Goal: Information Seeking & Learning: Find specific fact

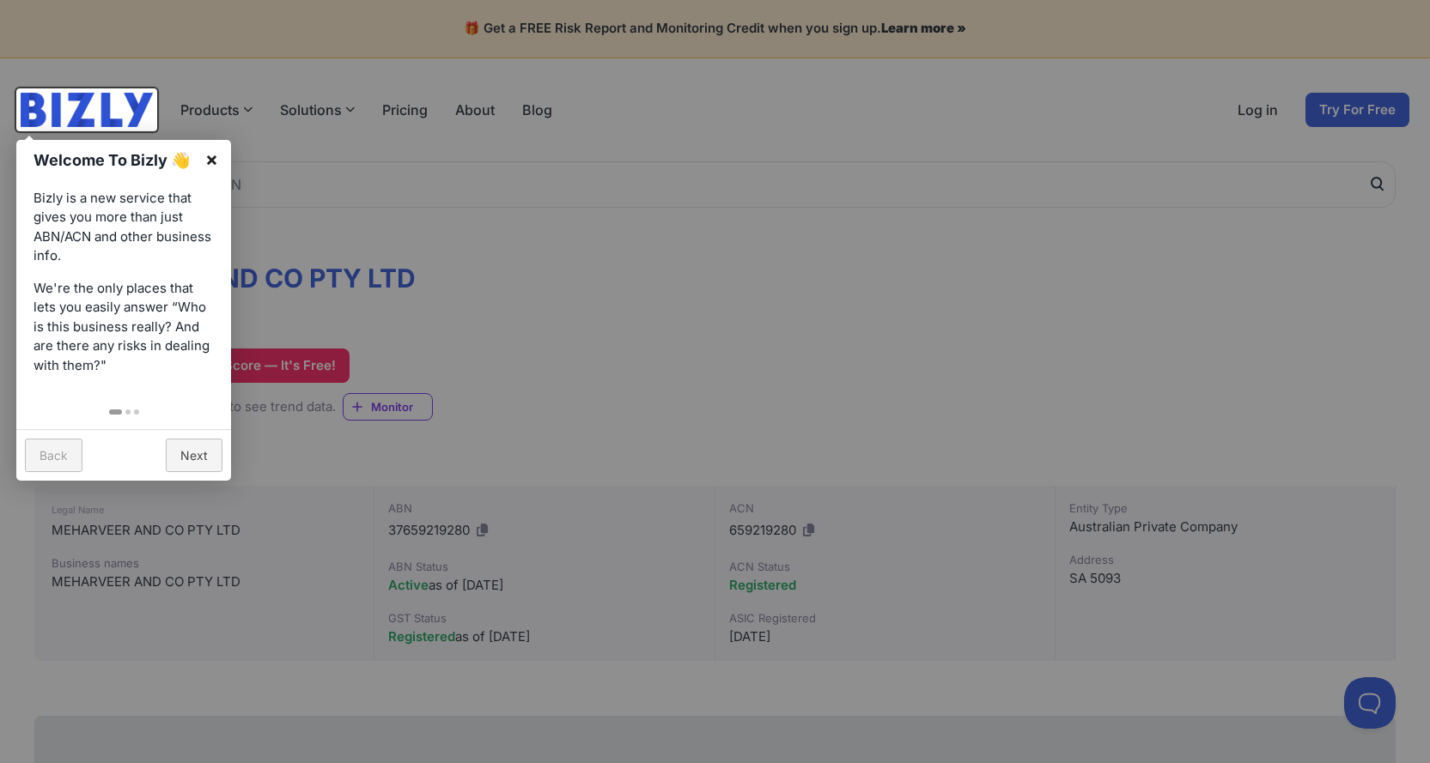
click at [210, 155] on link "×" at bounding box center [211, 159] width 39 height 39
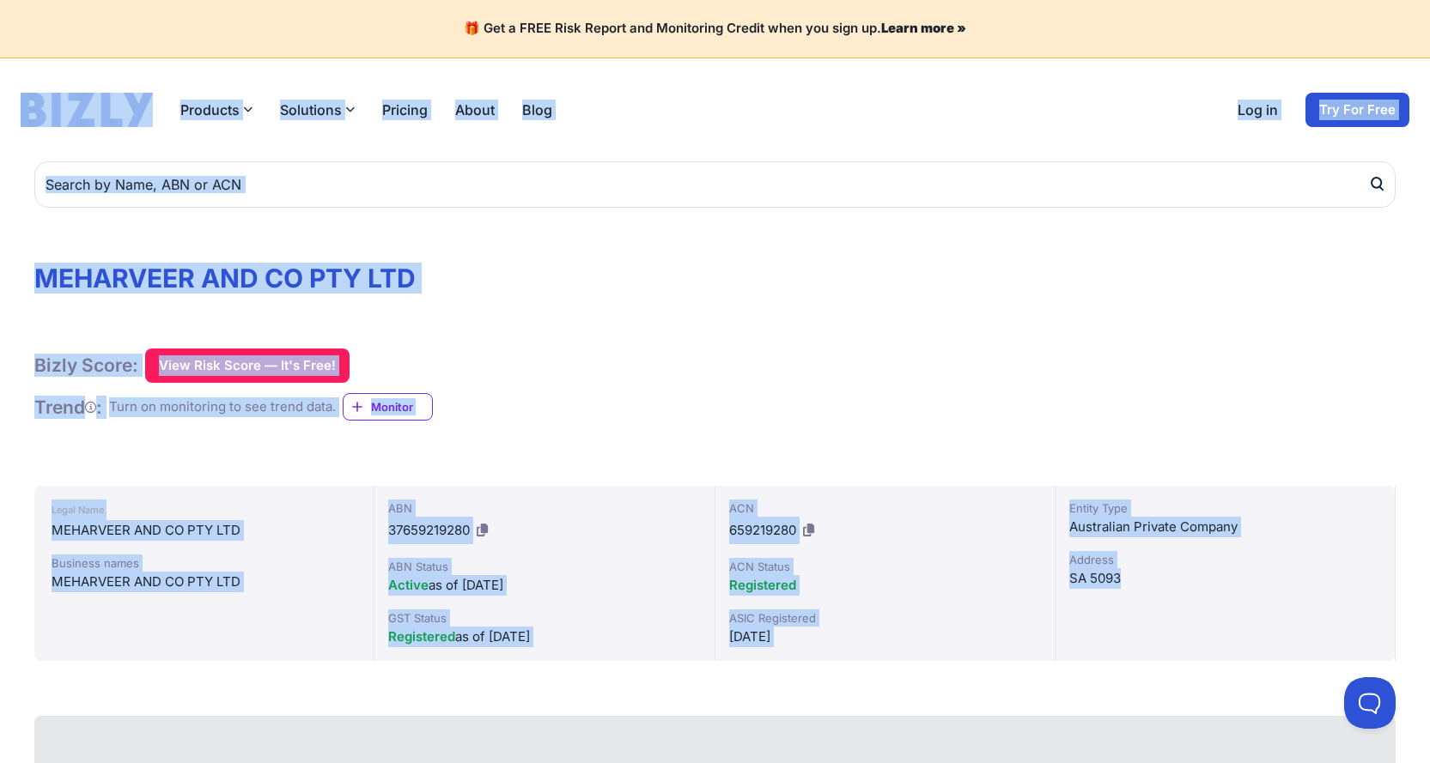
drag, startPoint x: 1199, startPoint y: 659, endPoint x: -33, endPoint y: 99, distance: 1353.0
copy body "Products Bizly Scores Free risk assessments Bizly Reports Detailed risk analysi…"
drag, startPoint x: 702, startPoint y: 306, endPoint x: 684, endPoint y: 294, distance: 21.7
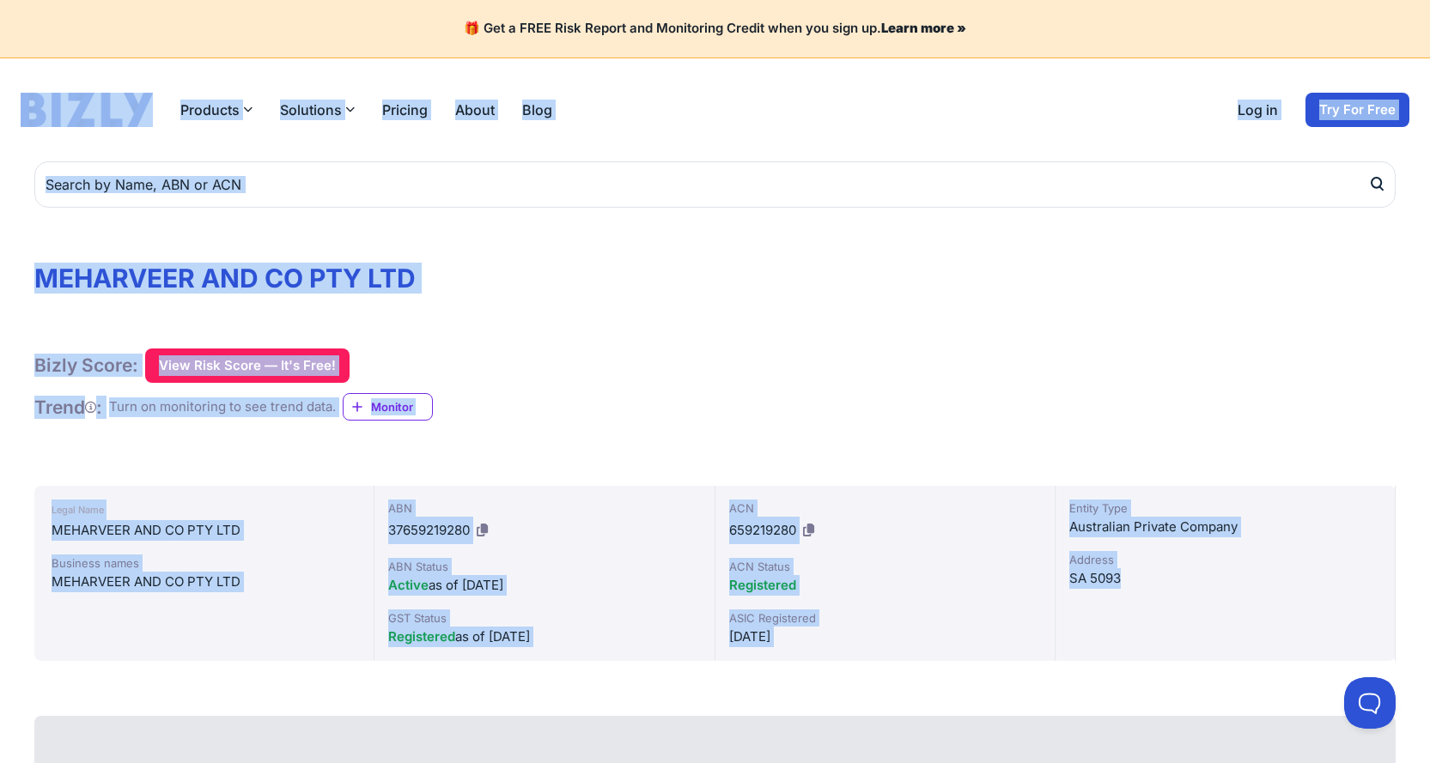
click at [489, 287] on h1 "MEHARVEER AND CO PTY LTD" at bounding box center [714, 278] width 1361 height 31
click at [467, 276] on h1 "MEHARVEER AND CO PTY LTD" at bounding box center [714, 278] width 1361 height 31
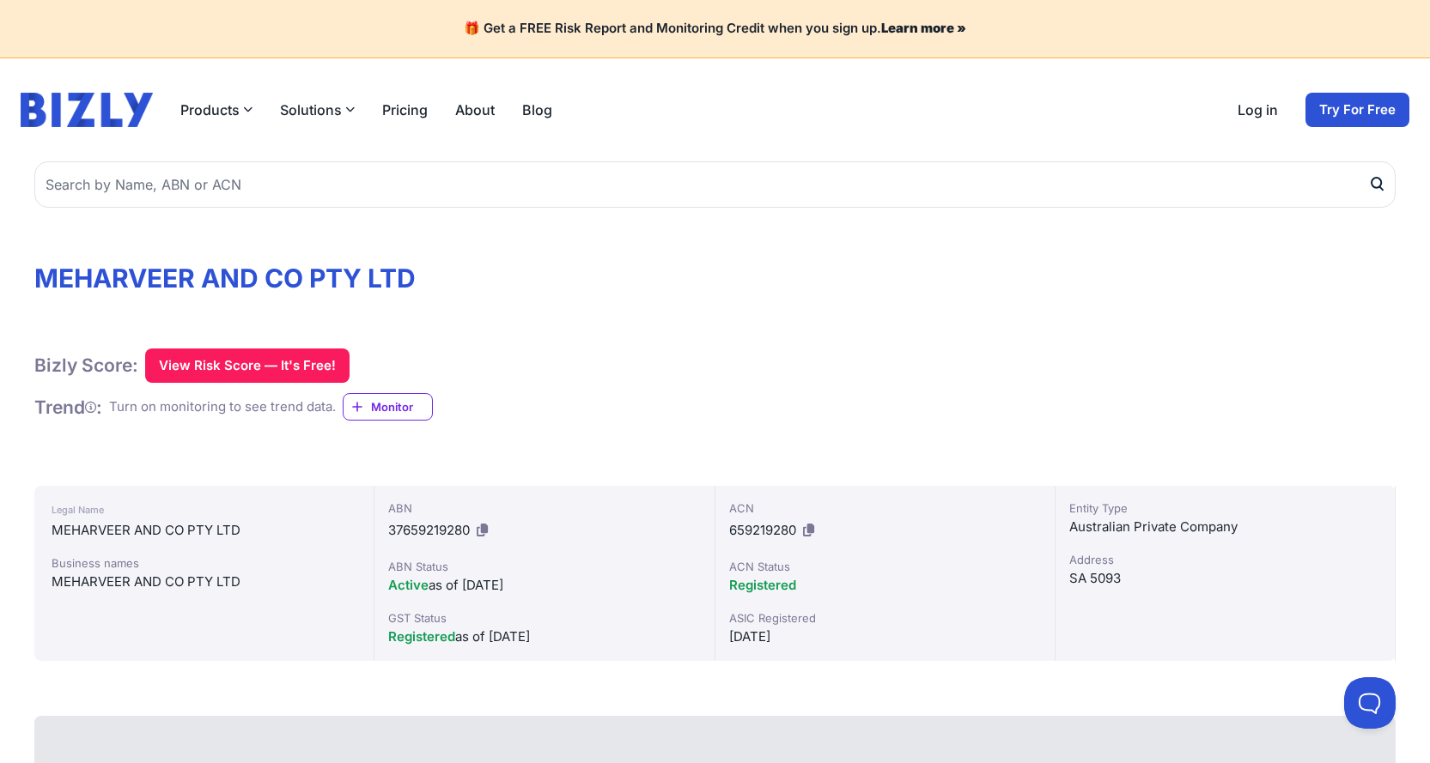
click at [465, 276] on h1 "MEHARVEER AND CO PTY LTD" at bounding box center [714, 278] width 1361 height 31
click at [427, 276] on h1 "MEHARVEER AND CO PTY LTD" at bounding box center [714, 278] width 1361 height 31
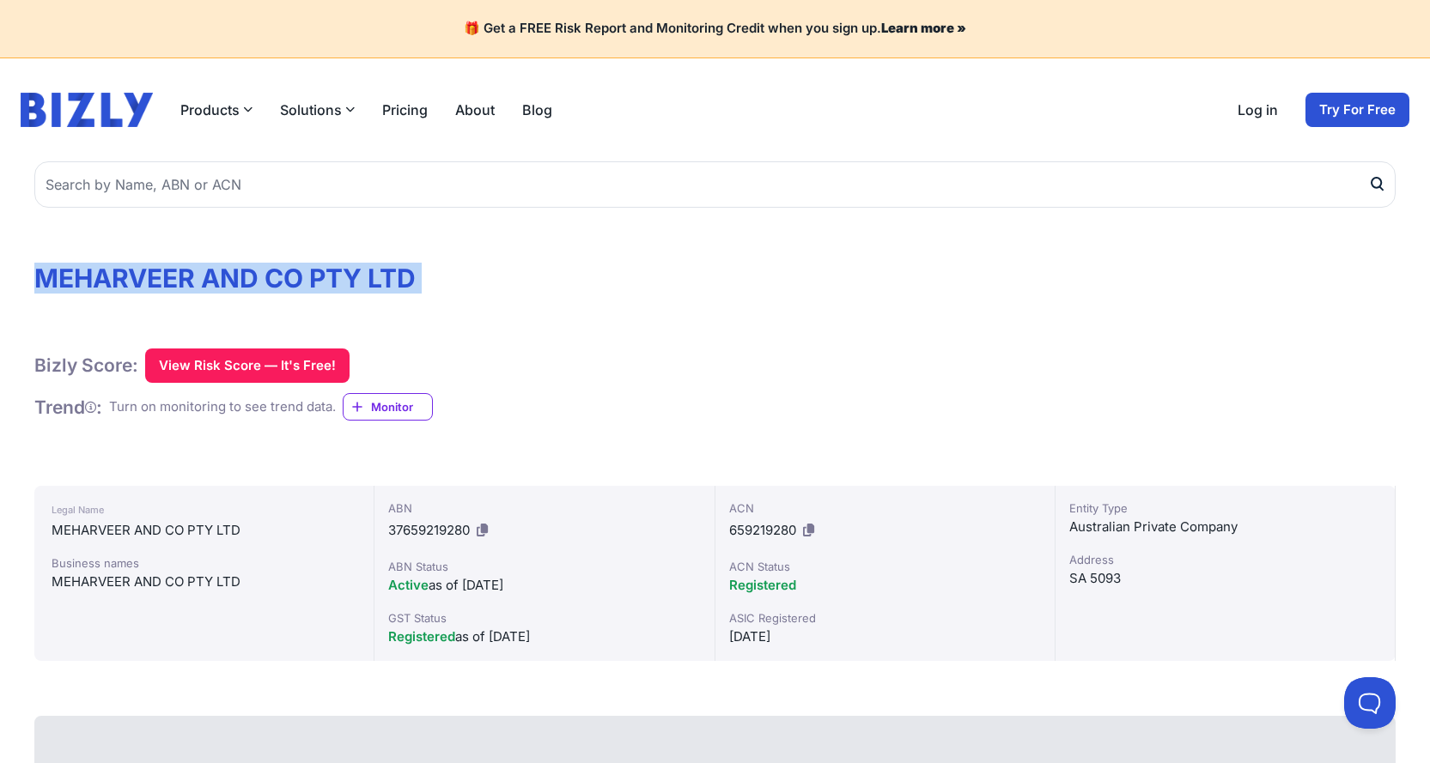
drag, startPoint x: 424, startPoint y: 275, endPoint x: 4, endPoint y: 281, distance: 419.9
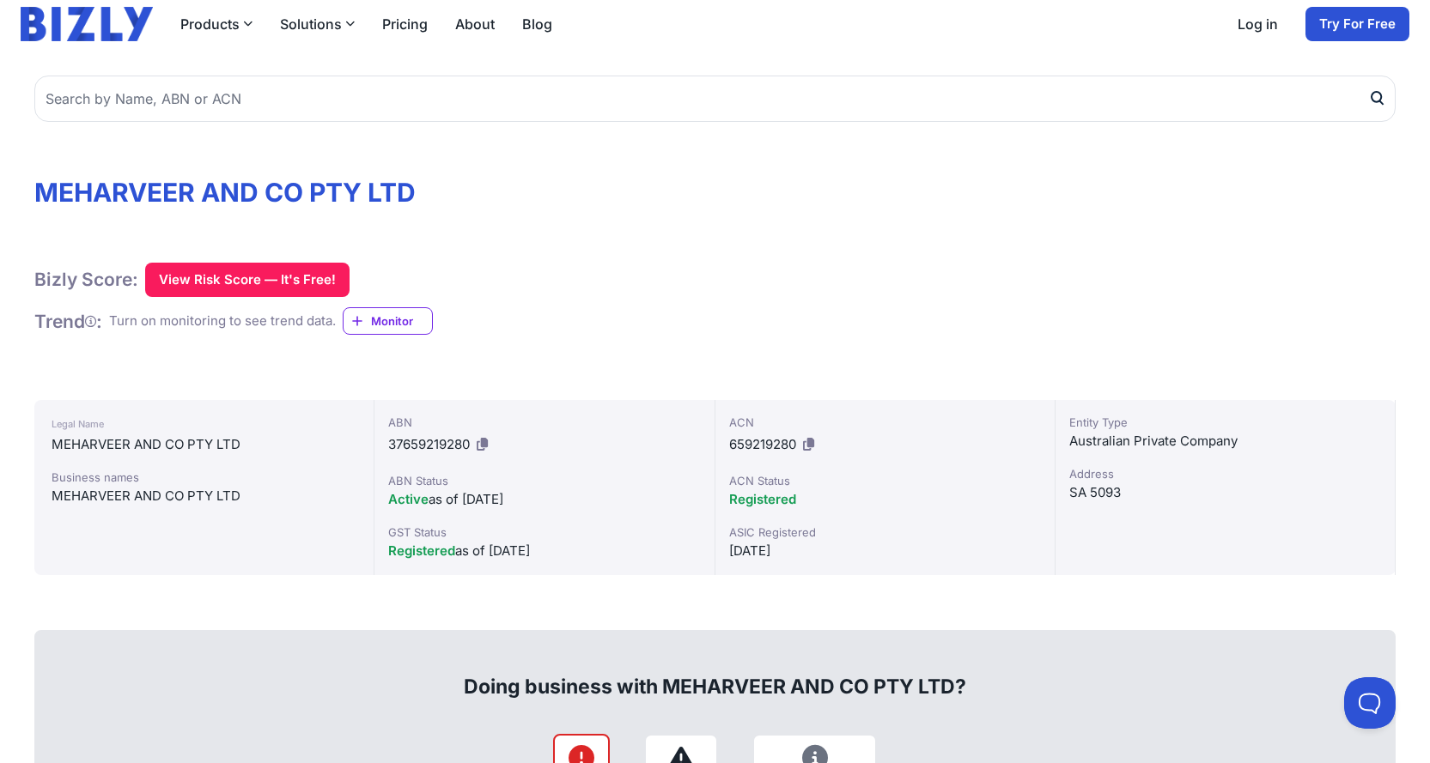
scroll to position [172, 0]
